Goal: Go to known website: Go to known website

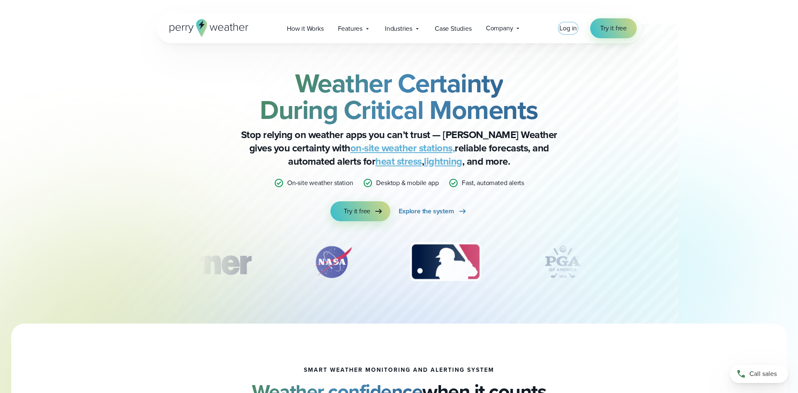
click at [568, 28] on span "Log in" at bounding box center [568, 28] width 17 height 10
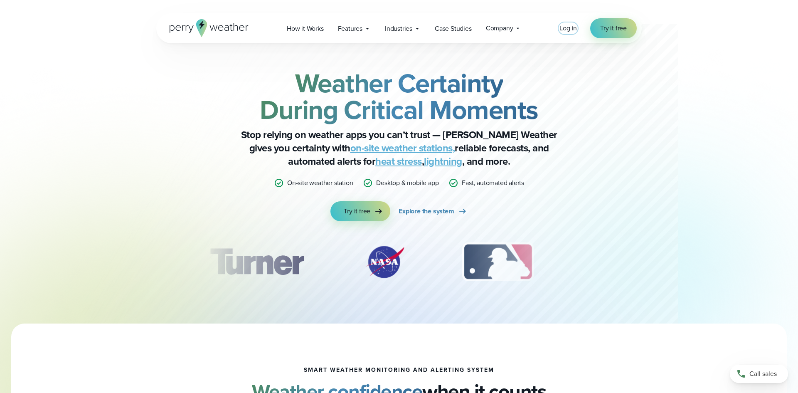
click at [569, 30] on span "Log in" at bounding box center [568, 28] width 17 height 10
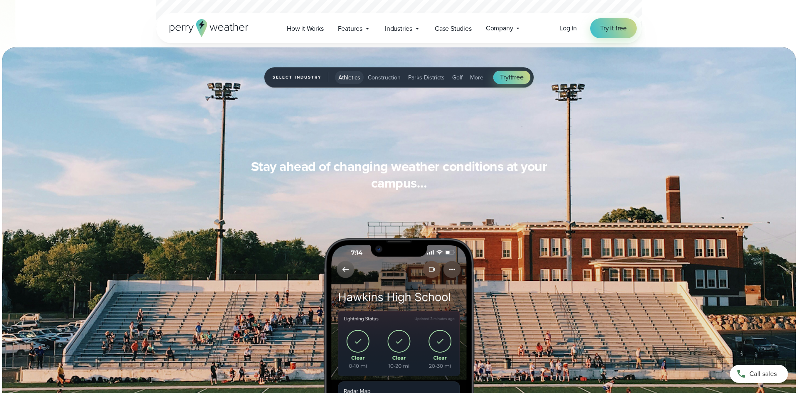
scroll to position [632, 0]
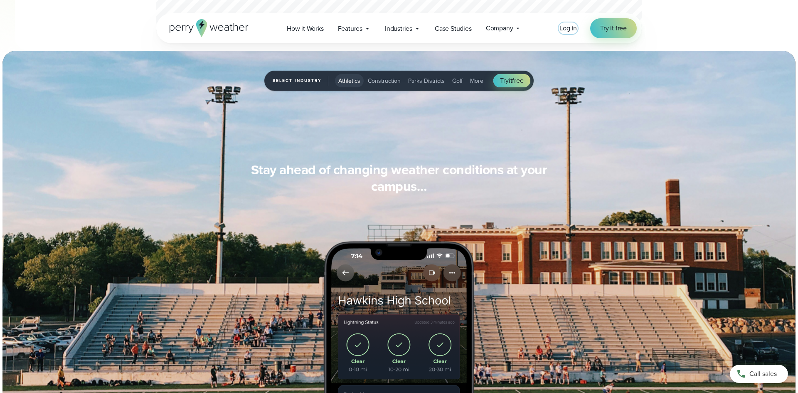
click at [565, 28] on span "Log in" at bounding box center [568, 28] width 17 height 10
click at [570, 29] on span "Log in" at bounding box center [568, 28] width 17 height 10
